Goal: Task Accomplishment & Management: Manage account settings

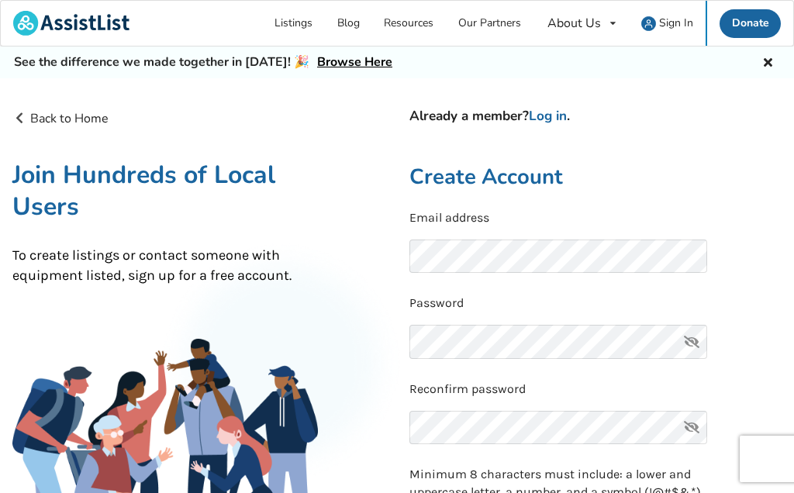
click at [561, 115] on link "Log in" at bounding box center [548, 116] width 38 height 18
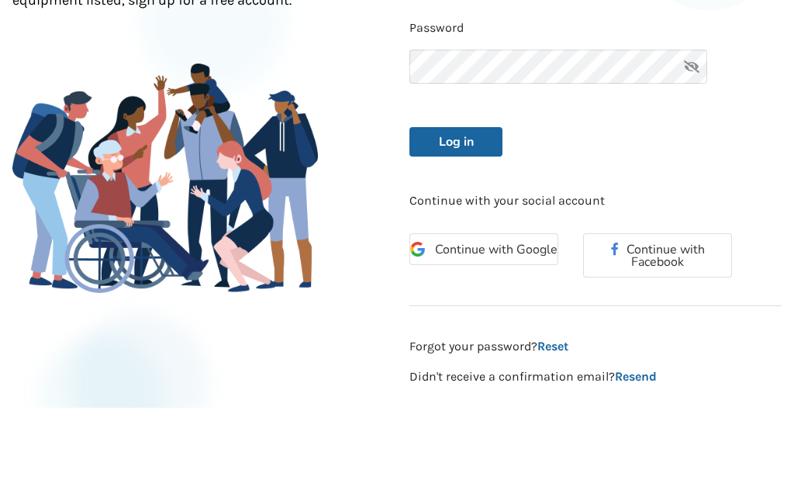
scroll to position [275, 0]
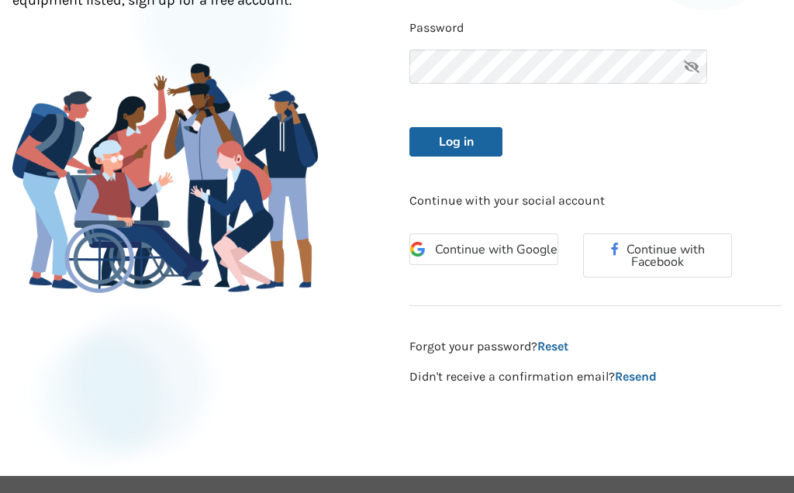
click at [451, 139] on button "Log in" at bounding box center [456, 141] width 93 height 29
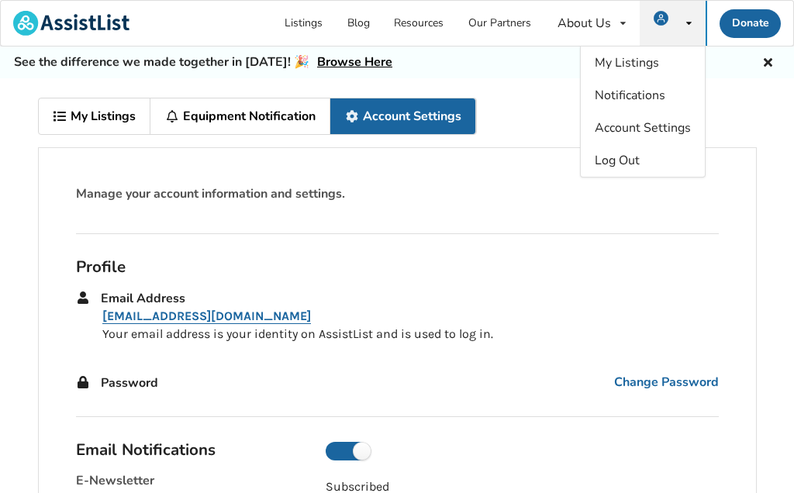
click at [78, 119] on link "My Listings" at bounding box center [95, 117] width 112 height 36
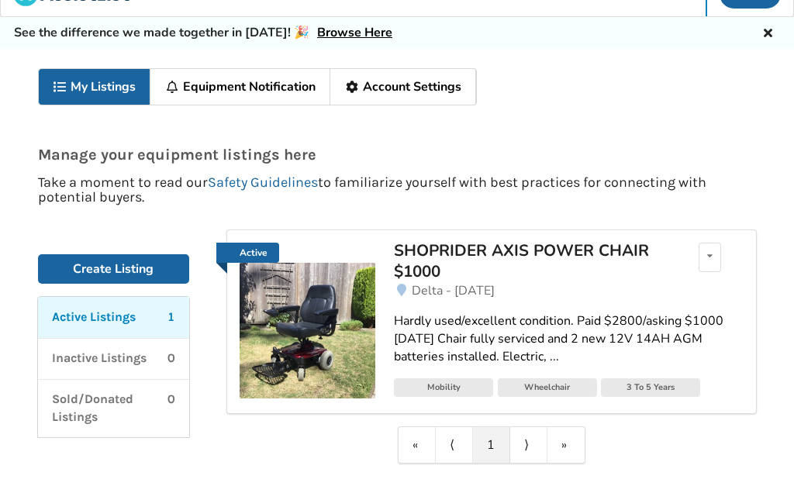
scroll to position [33, 0]
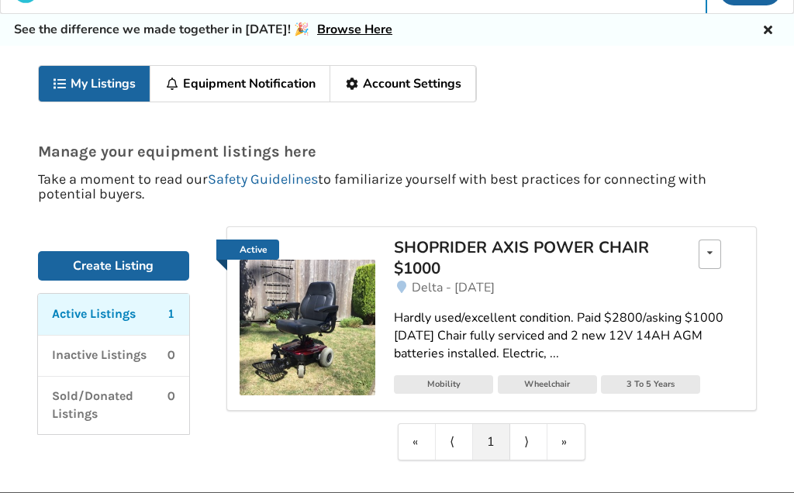
click at [707, 255] on icon at bounding box center [709, 252] width 5 height 9
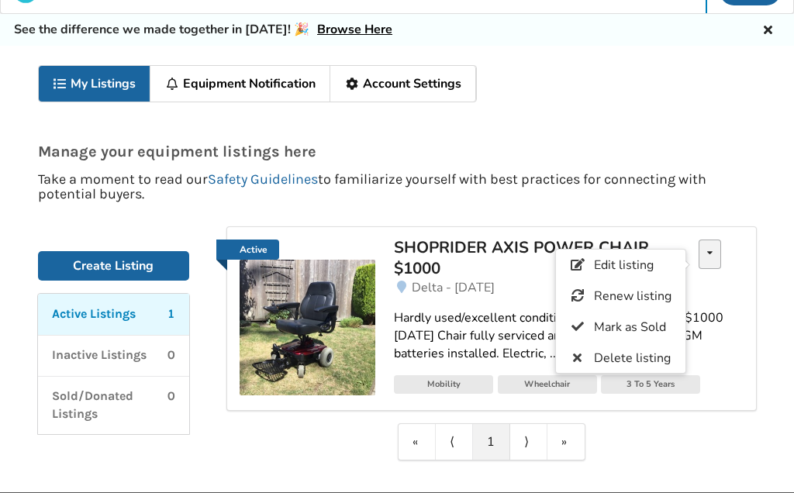
click at [604, 276] on link "Edit listing" at bounding box center [621, 265] width 130 height 31
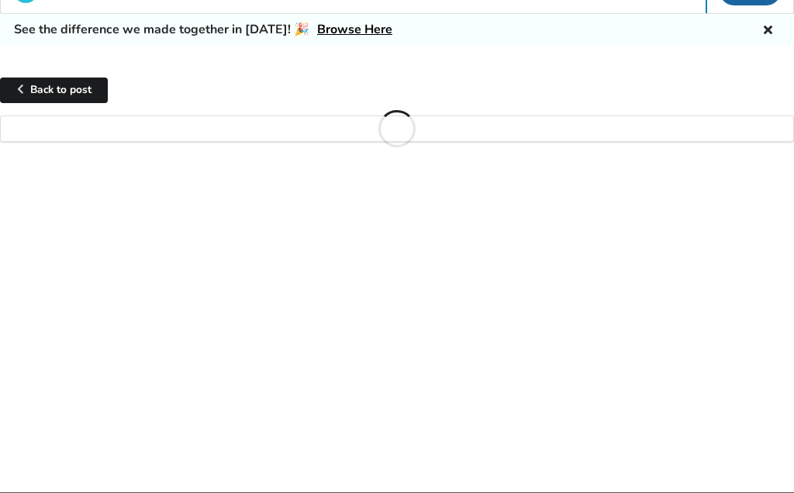
scroll to position [100, 0]
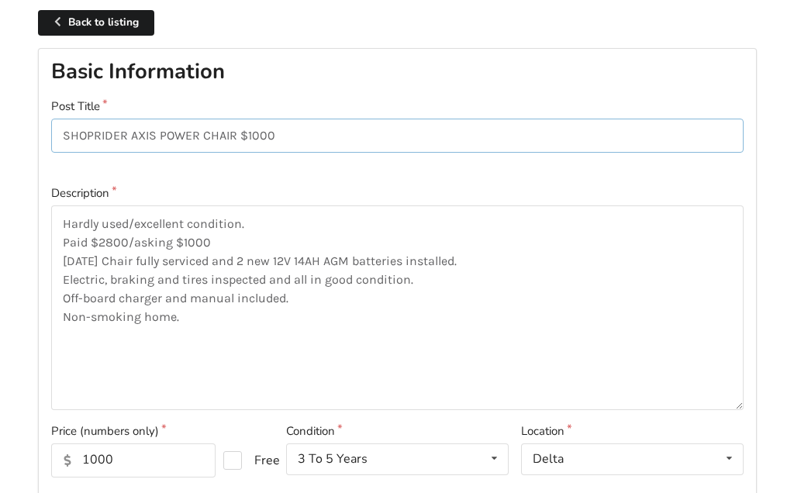
click at [299, 129] on input "SHOPRIDER AXIS POWER CHAIR $1000" at bounding box center [397, 136] width 693 height 35
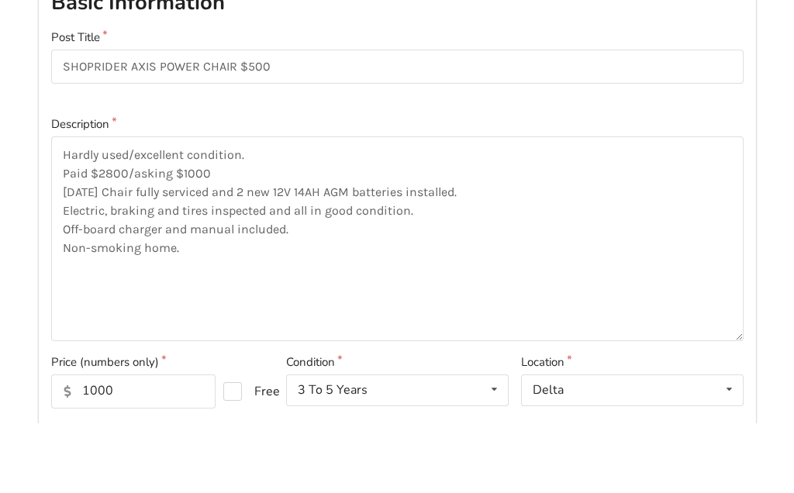
scroll to position [169, 0]
type input "SHOPRIDER AXIS POWER CHAIR $500"
click at [221, 172] on textarea "Hardly used/excellent condition. Paid $2800/asking $1000 [DATE] Chair fully ser…" at bounding box center [397, 239] width 693 height 205
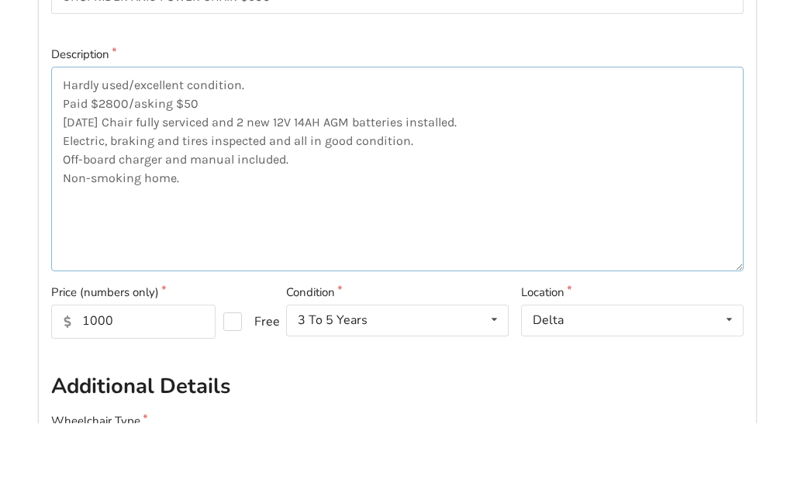
type textarea "Hardly used/excellent condition. Paid $2800/asking $500 [DATE] Chair fully serv…"
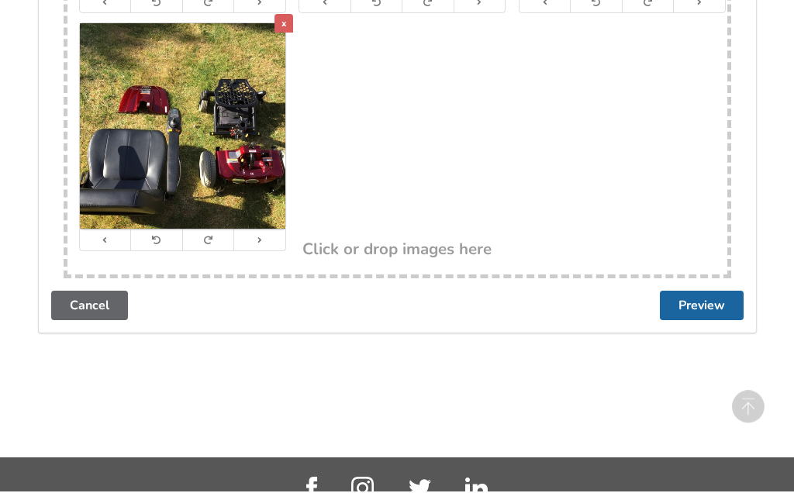
scroll to position [3203, 0]
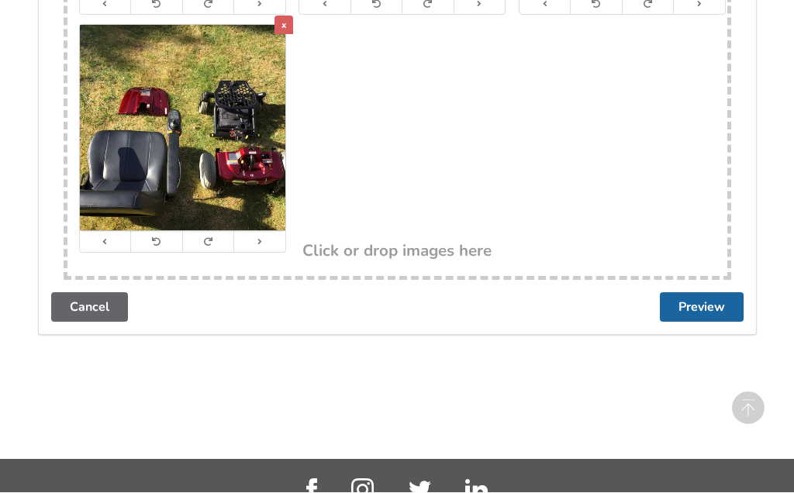
click at [702, 293] on button "Preview" at bounding box center [702, 307] width 84 height 29
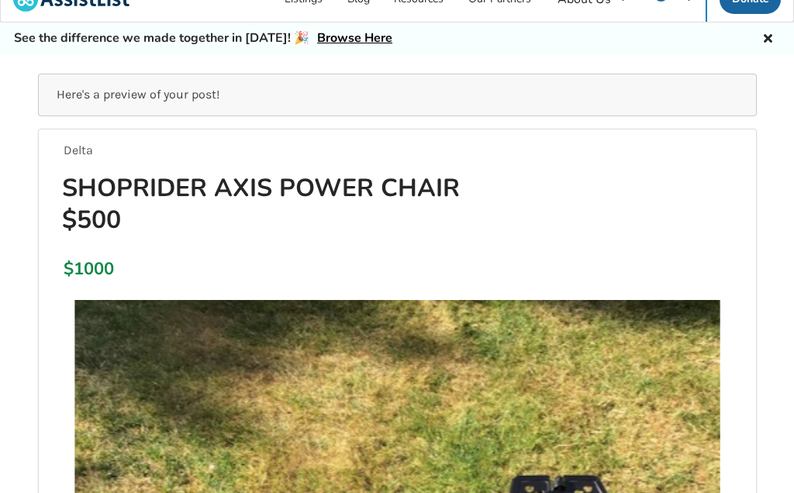
scroll to position [0, 0]
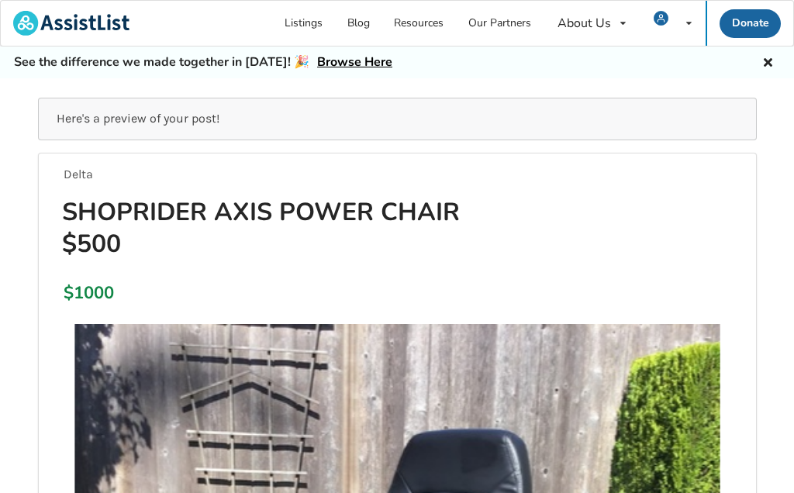
click at [763, 63] on icon at bounding box center [768, 60] width 15 height 12
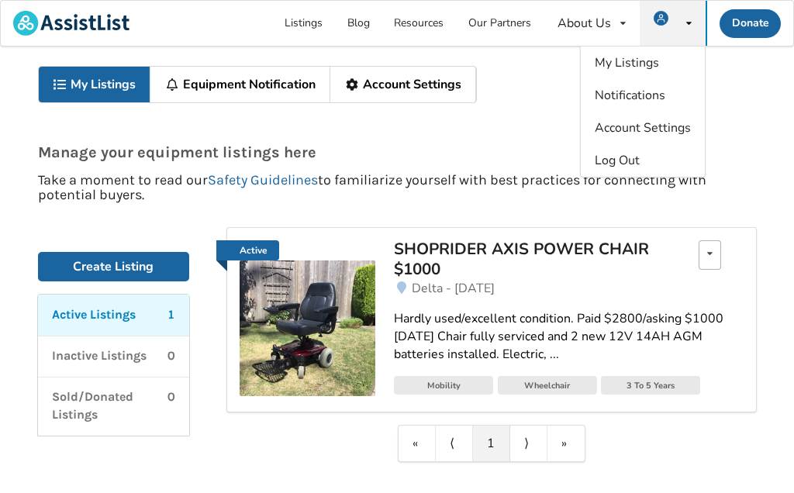
click at [700, 254] on div "Edit listing Renew listing Mark as Sold Delete listing" at bounding box center [710, 254] width 22 height 29
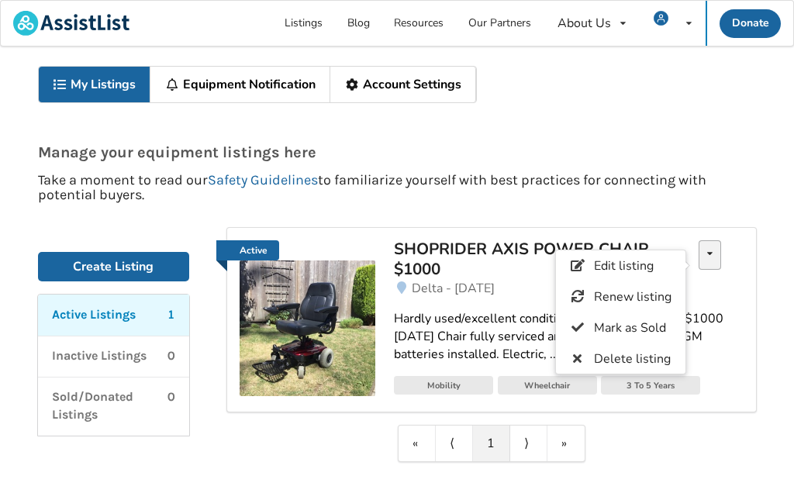
click at [615, 270] on span "Edit listing" at bounding box center [623, 266] width 60 height 17
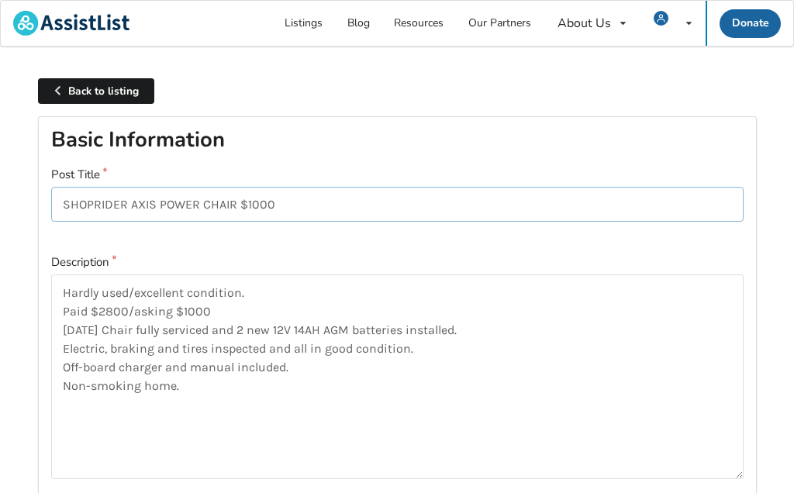
click at [295, 207] on input "SHOPRIDER AXIS POWER CHAIR $1000" at bounding box center [397, 204] width 693 height 35
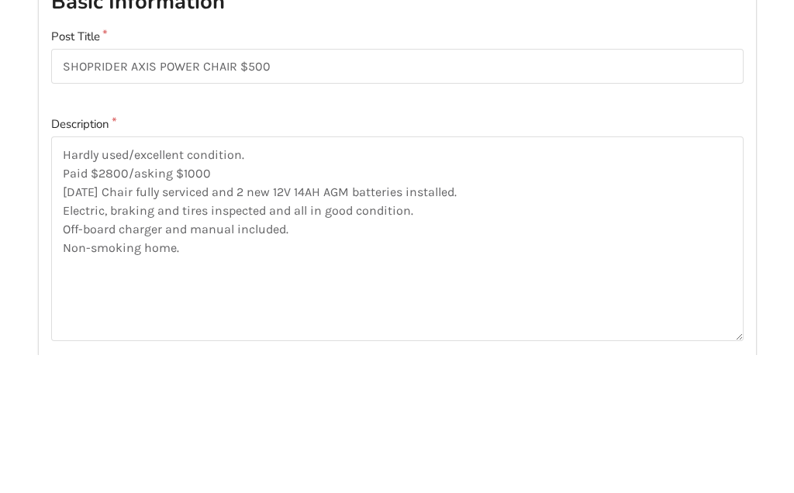
scroll to position [138, 0]
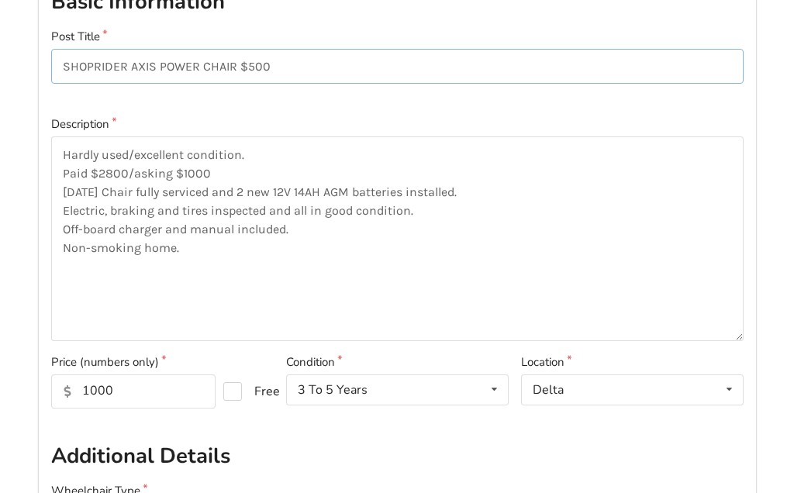
type input "SHOPRIDER AXIS POWER CHAIR $500"
click at [222, 171] on textarea "Hardly used/excellent condition. Paid $2800/asking $1000 [DATE] Chair fully ser…" at bounding box center [397, 239] width 693 height 205
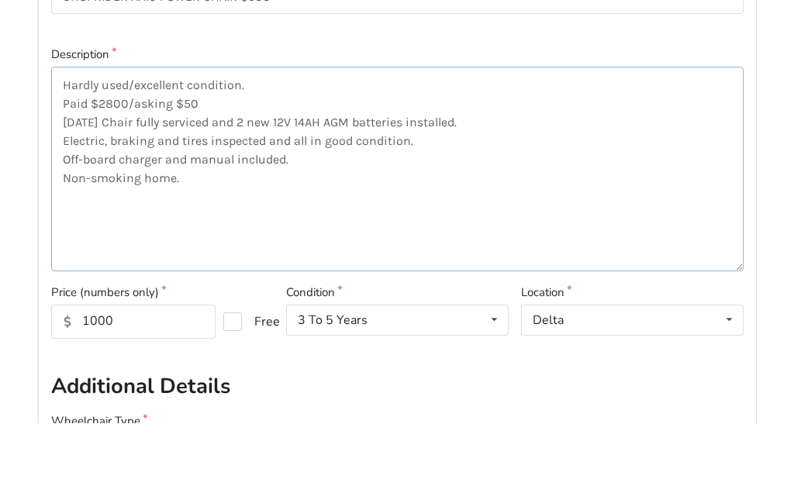
type textarea "Hardly used/excellent condition. Paid $2800/asking $500 [DATE] Chair fully serv…"
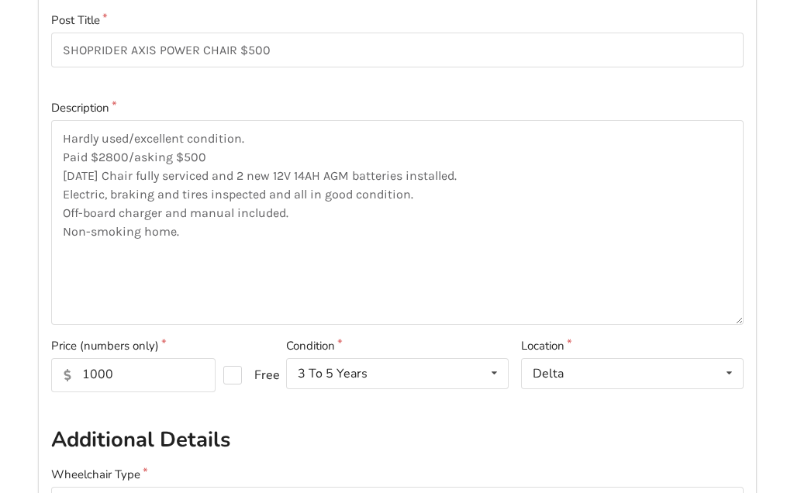
scroll to position [0, 0]
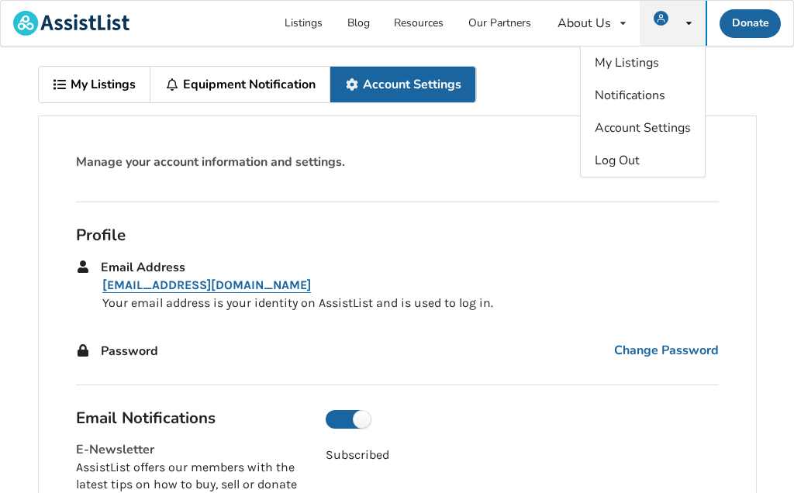
click at [627, 60] on span "My Listings" at bounding box center [627, 62] width 64 height 17
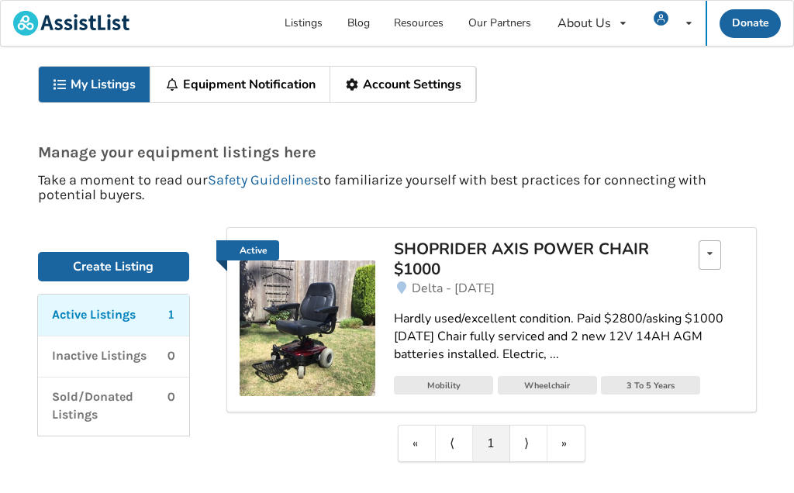
click at [710, 250] on icon at bounding box center [709, 253] width 5 height 9
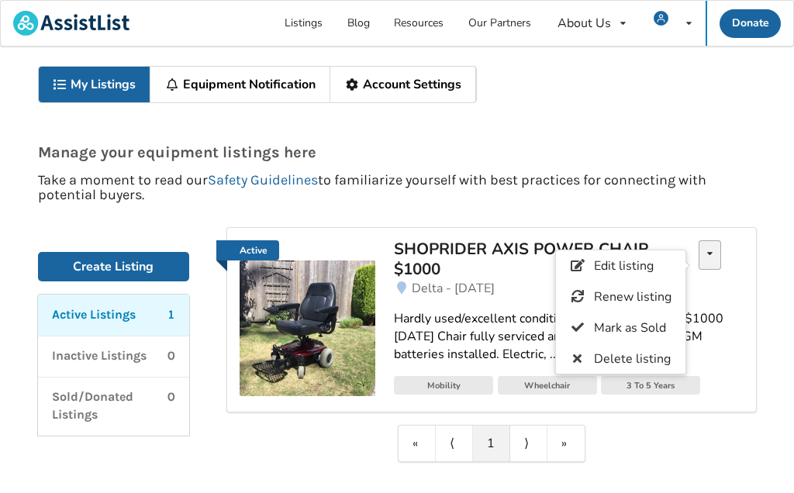
click at [621, 296] on span "Renew listing" at bounding box center [632, 297] width 78 height 17
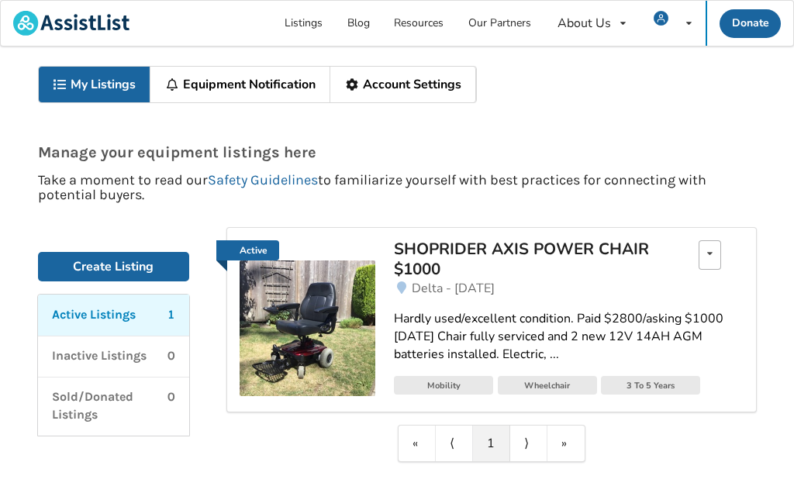
click at [718, 250] on div "Edit listing Renew listing Mark as Sold Delete listing" at bounding box center [710, 254] width 22 height 29
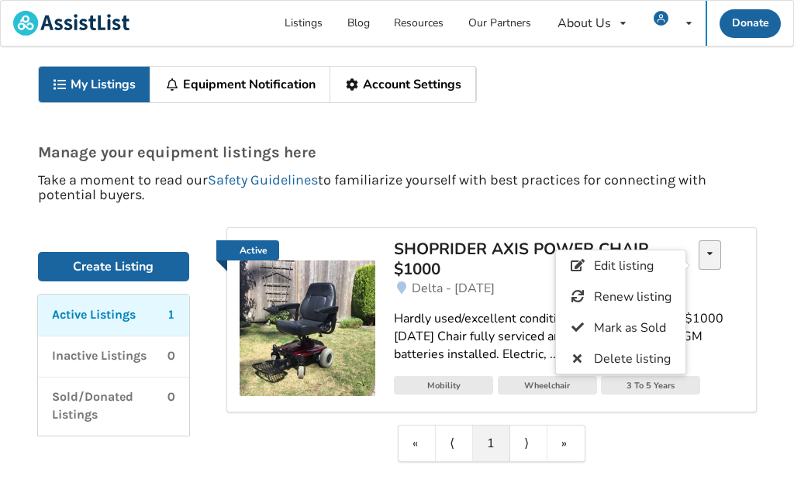
click at [601, 268] on span "Edit listing" at bounding box center [623, 266] width 60 height 17
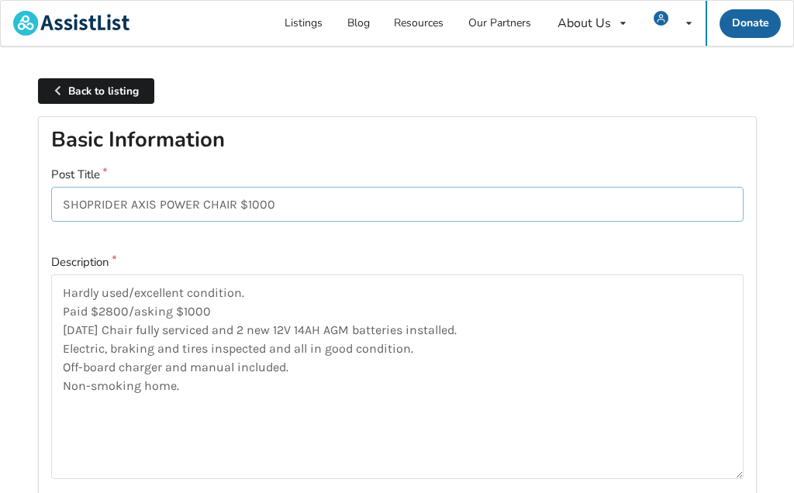
click at [296, 209] on input "SHOPRIDER AXIS POWER CHAIR $1000" at bounding box center [397, 204] width 693 height 35
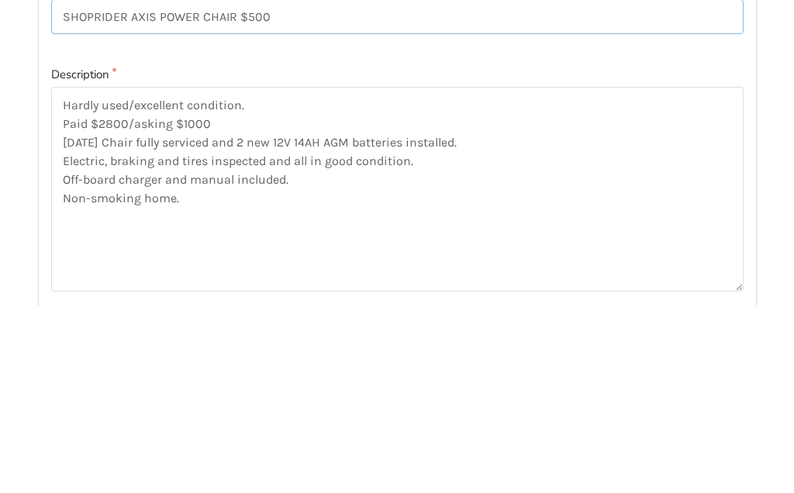
type input "SHOPRIDER AXIS POWER CHAIR $500"
click at [223, 275] on textarea "Hardly used/excellent condition. Paid $2800/asking $1000 [DATE] Chair fully ser…" at bounding box center [397, 377] width 693 height 205
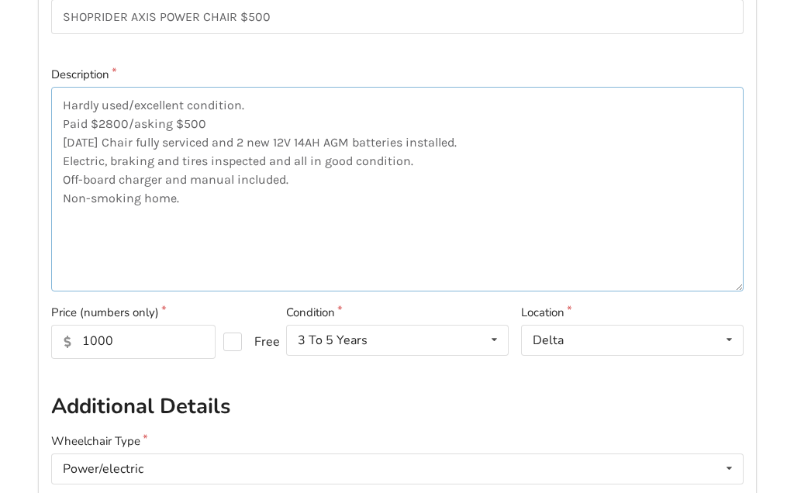
type textarea "Hardly used/excellent condition. Paid $2800/asking $500 [DATE] Chair fully serv…"
click at [131, 338] on input "1000" at bounding box center [133, 342] width 165 height 34
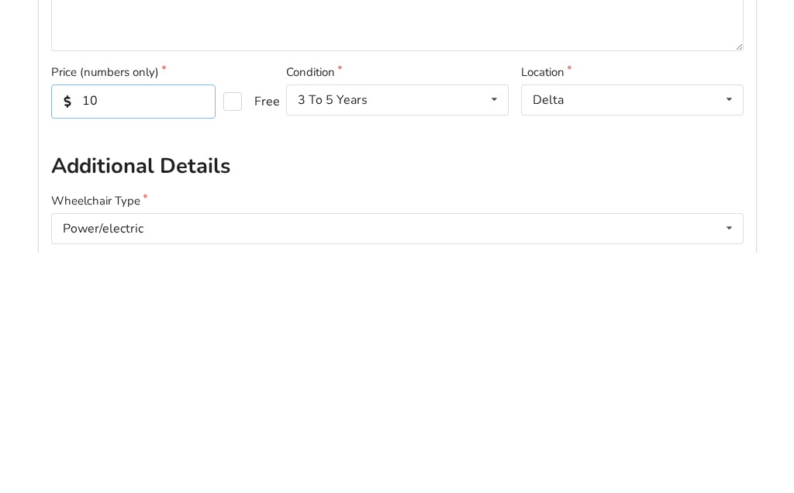
type input "1"
type input "500"
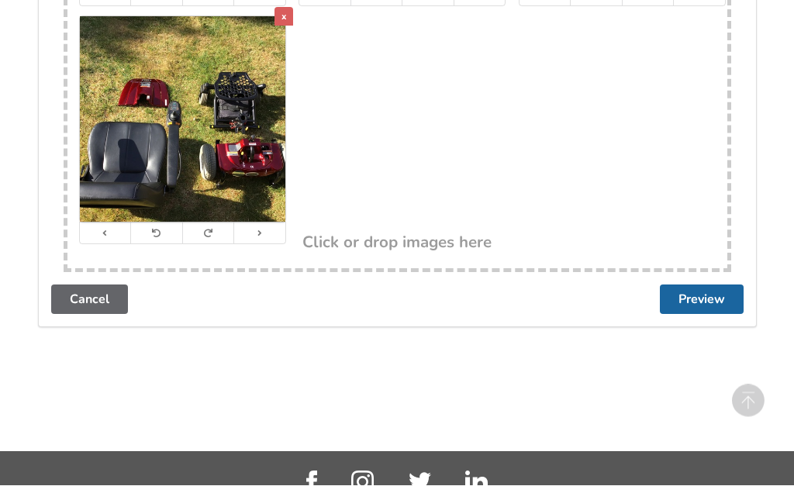
scroll to position [3172, 0]
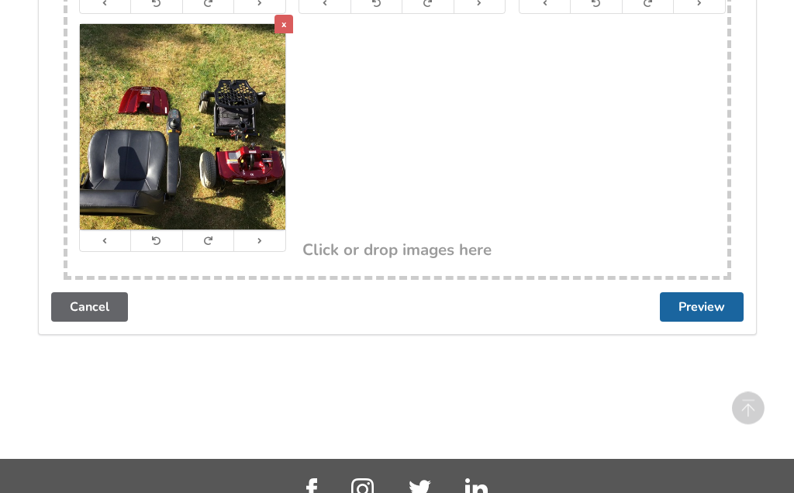
click at [697, 293] on button "Preview" at bounding box center [702, 307] width 84 height 29
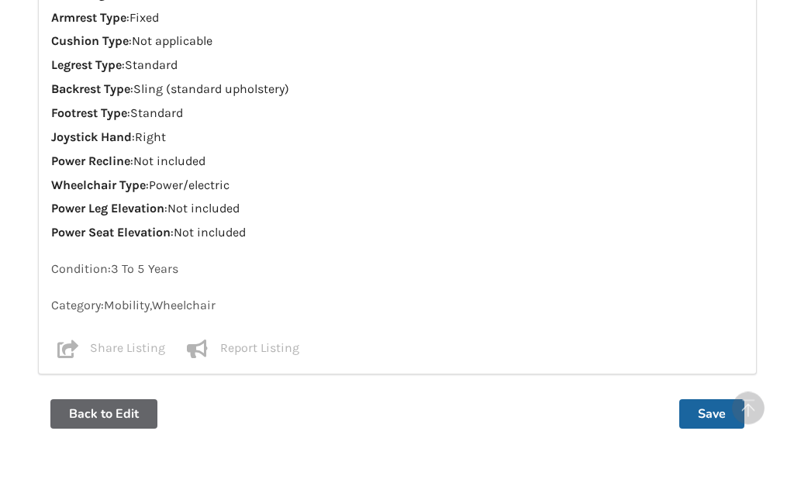
scroll to position [1500, 0]
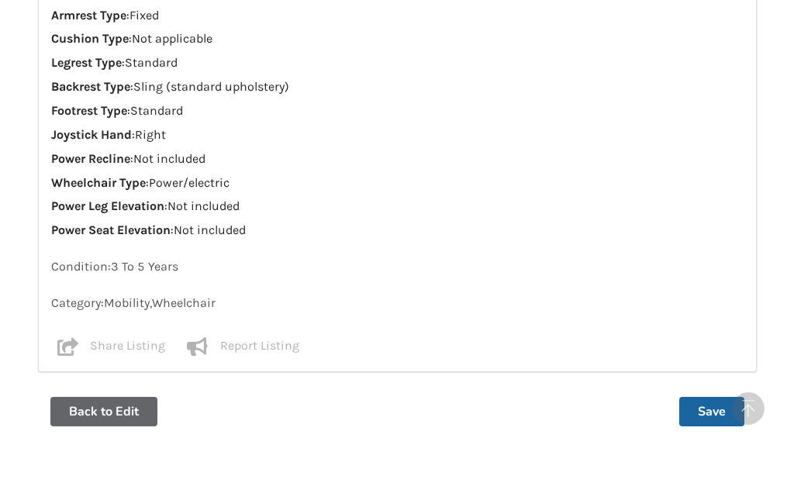
click at [719, 397] on button "Save" at bounding box center [712, 411] width 65 height 29
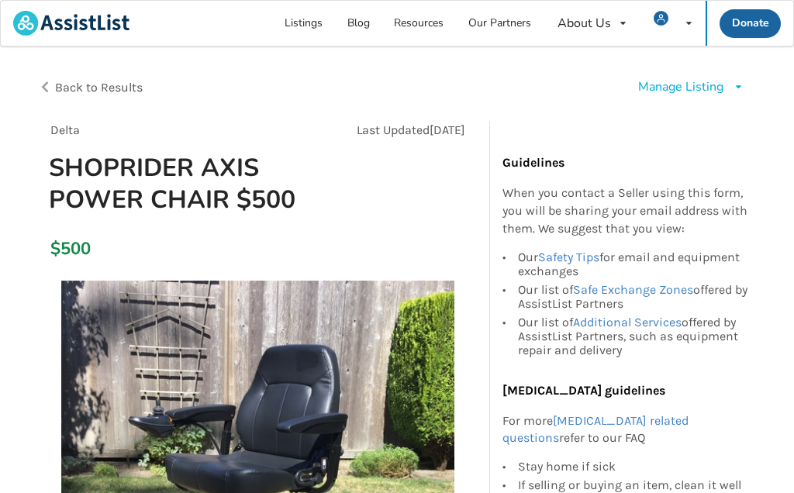
click at [313, 185] on h1 "SHOPRIDER AXIS POWER CHAIR $500" at bounding box center [187, 184] width 303 height 64
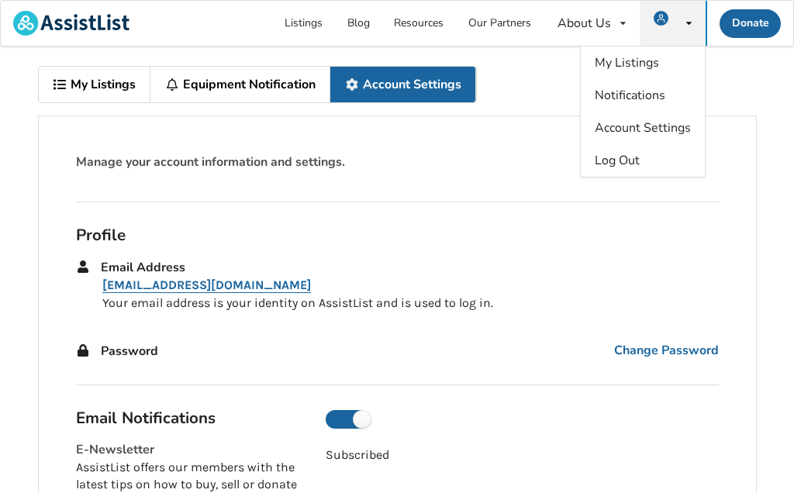
click at [530, 278] on p "[EMAIL_ADDRESS][DOMAIN_NAME]" at bounding box center [410, 286] width 617 height 18
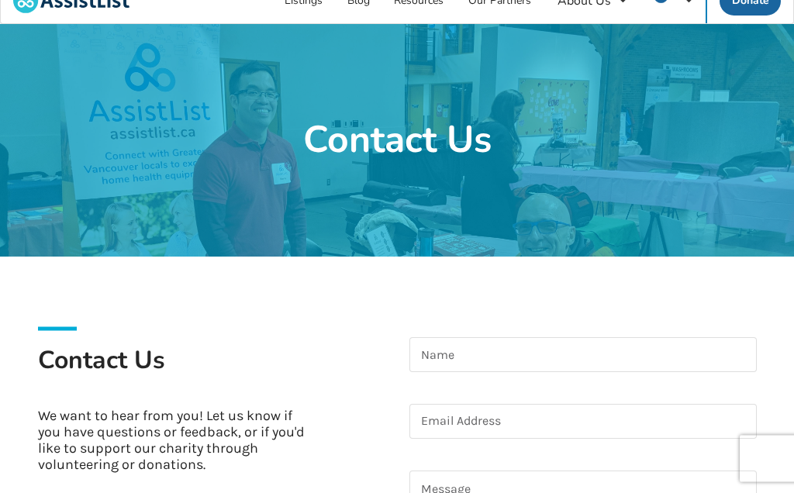
scroll to position [25, 0]
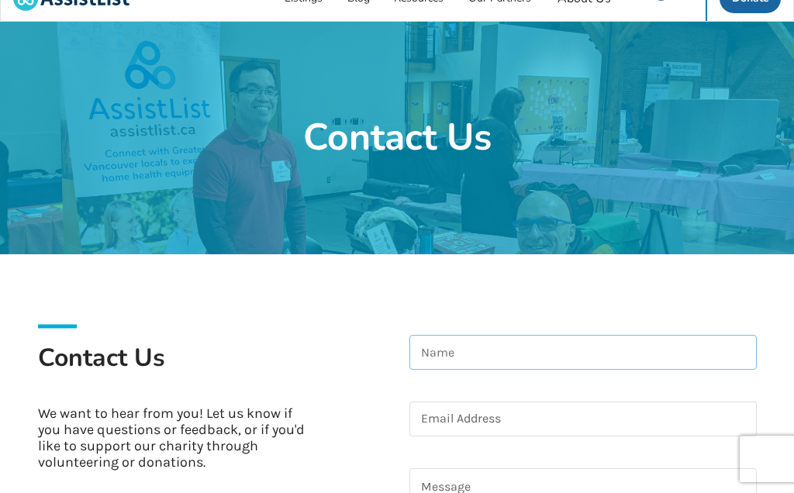
click at [437, 347] on input at bounding box center [584, 352] width 348 height 35
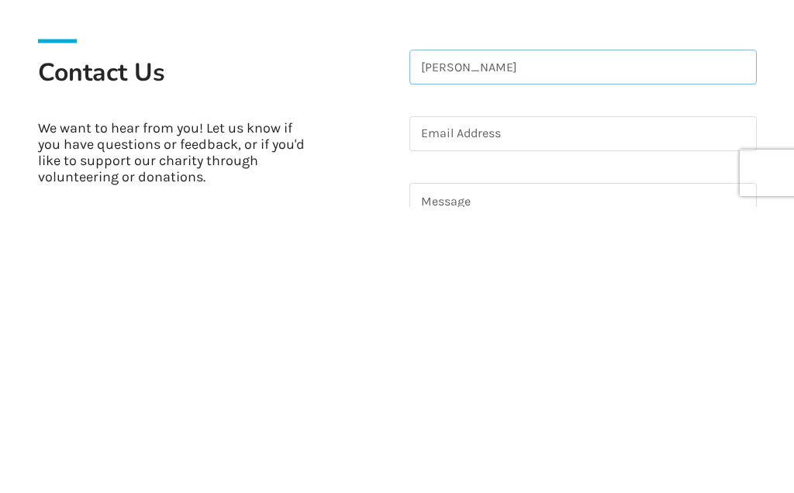
type input "[PERSON_NAME]"
click at [444, 403] on input at bounding box center [584, 420] width 348 height 35
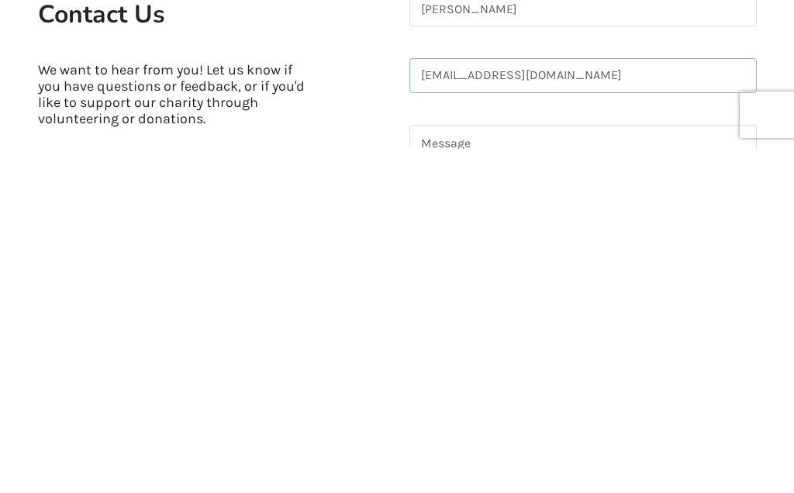
type input "[EMAIL_ADDRESS][DOMAIN_NAME]"
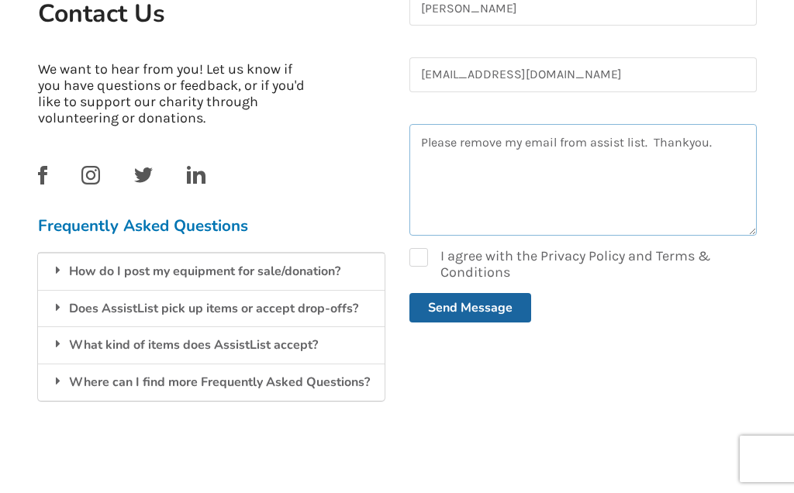
type textarea "Please remove my email from assist list. Thankyou."
click at [417, 257] on label "I agree with the Privacy Policy and Terms & Conditions" at bounding box center [584, 264] width 348 height 33
checkbox input "true"
click at [465, 306] on button "Send Message" at bounding box center [471, 307] width 122 height 29
checkbox input "false"
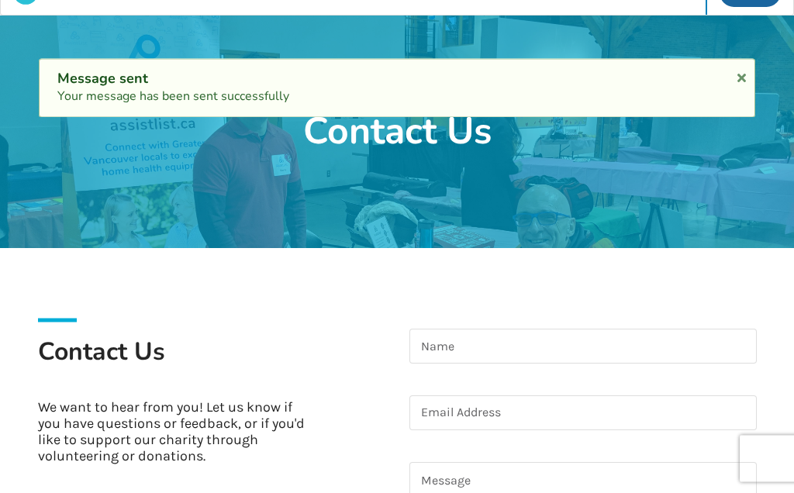
scroll to position [0, 0]
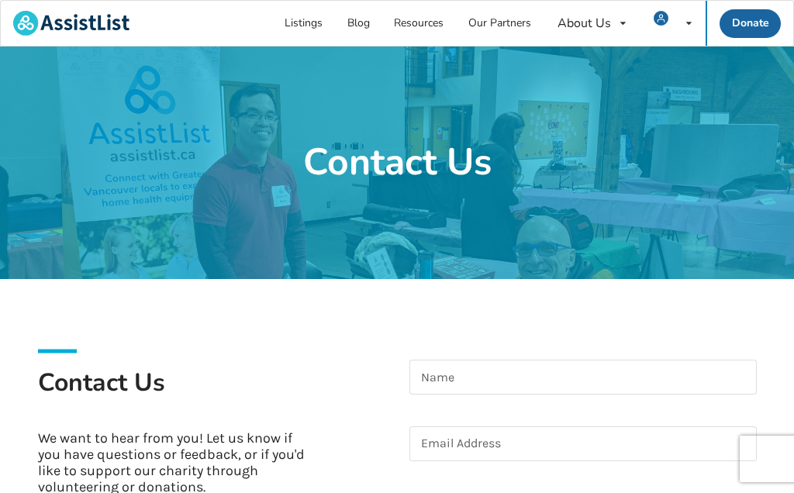
click at [680, 27] on div "My Listings Notifications Account Settings Log Out" at bounding box center [673, 23] width 66 height 45
